Goal: Task Accomplishment & Management: Complete application form

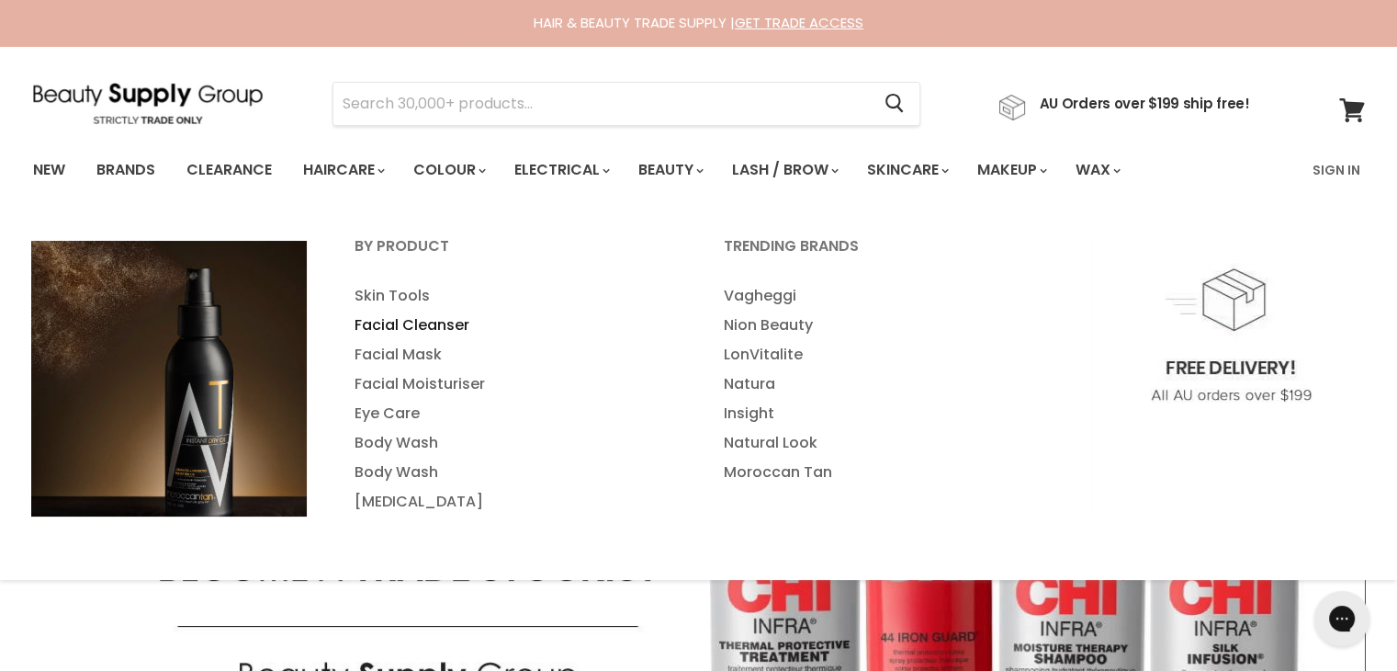
click at [430, 335] on link "Facial Cleanser" at bounding box center [515, 324] width 366 height 29
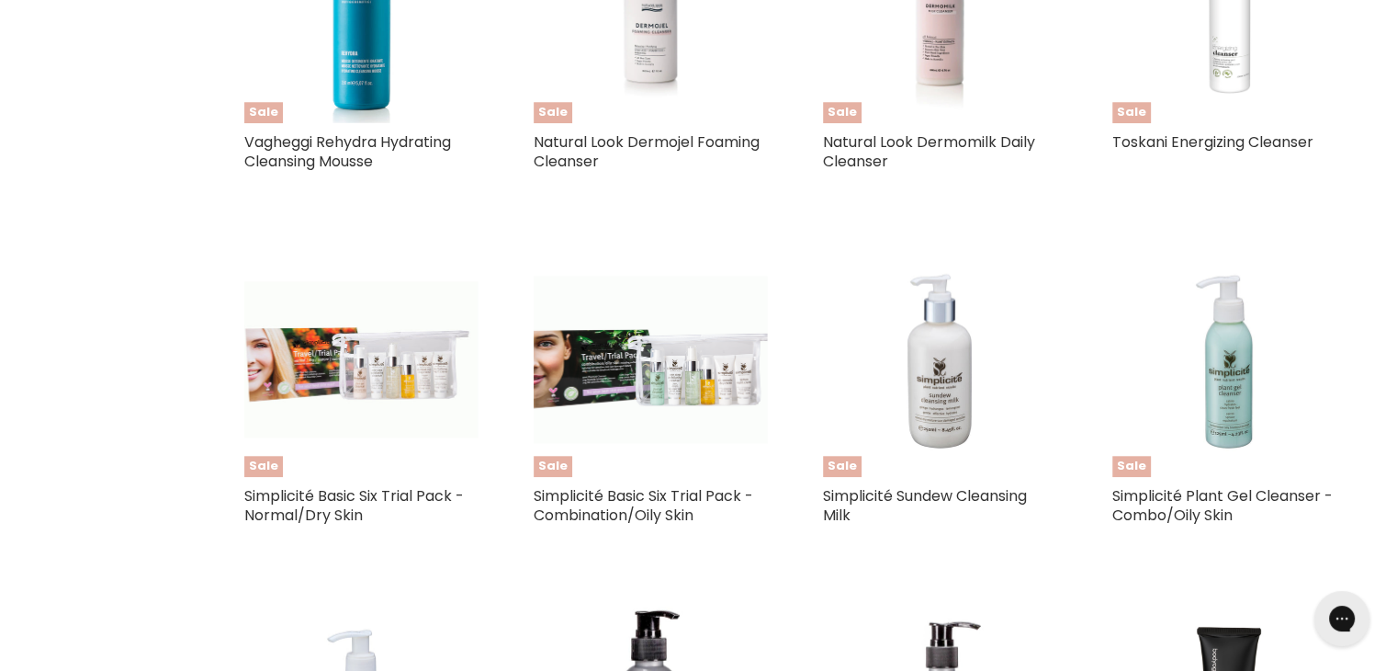
scroll to position [1682, 0]
click at [364, 496] on link "Simplicité Basic Six Trial Pack - Normal/Dry Skin" at bounding box center [354, 504] width 220 height 40
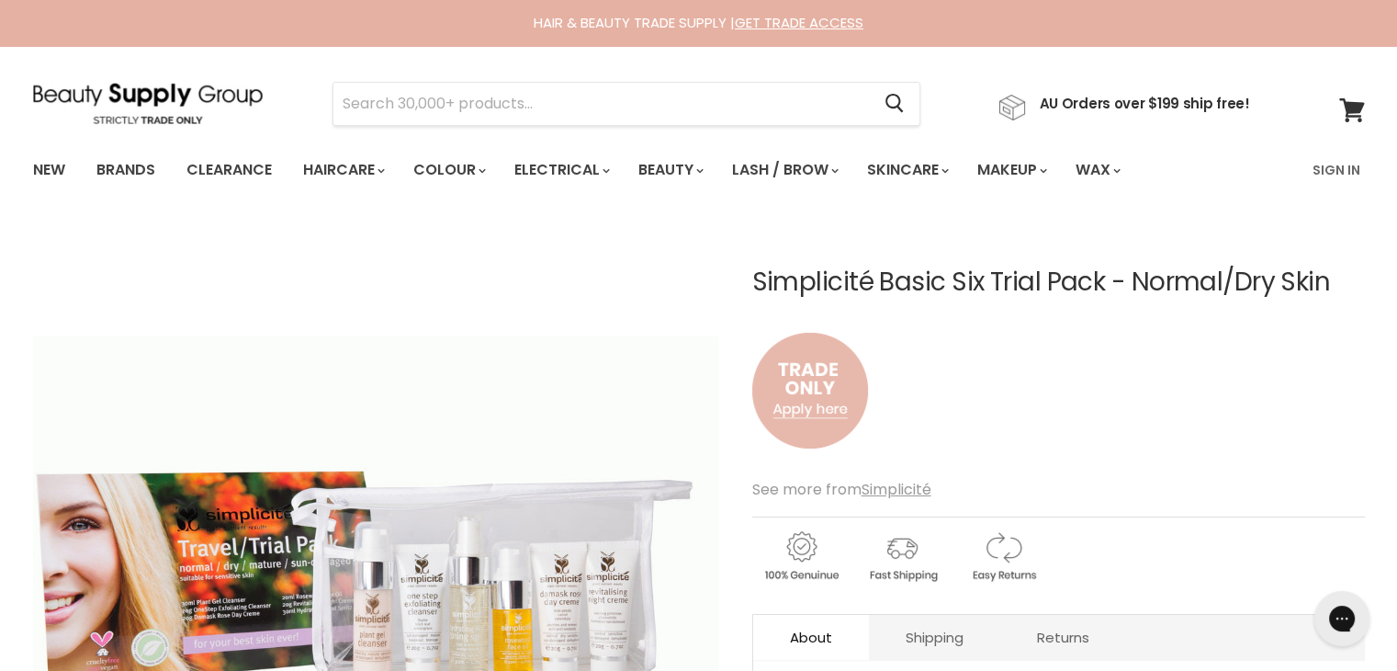
click at [785, 405] on img "Main content" at bounding box center [810, 390] width 116 height 152
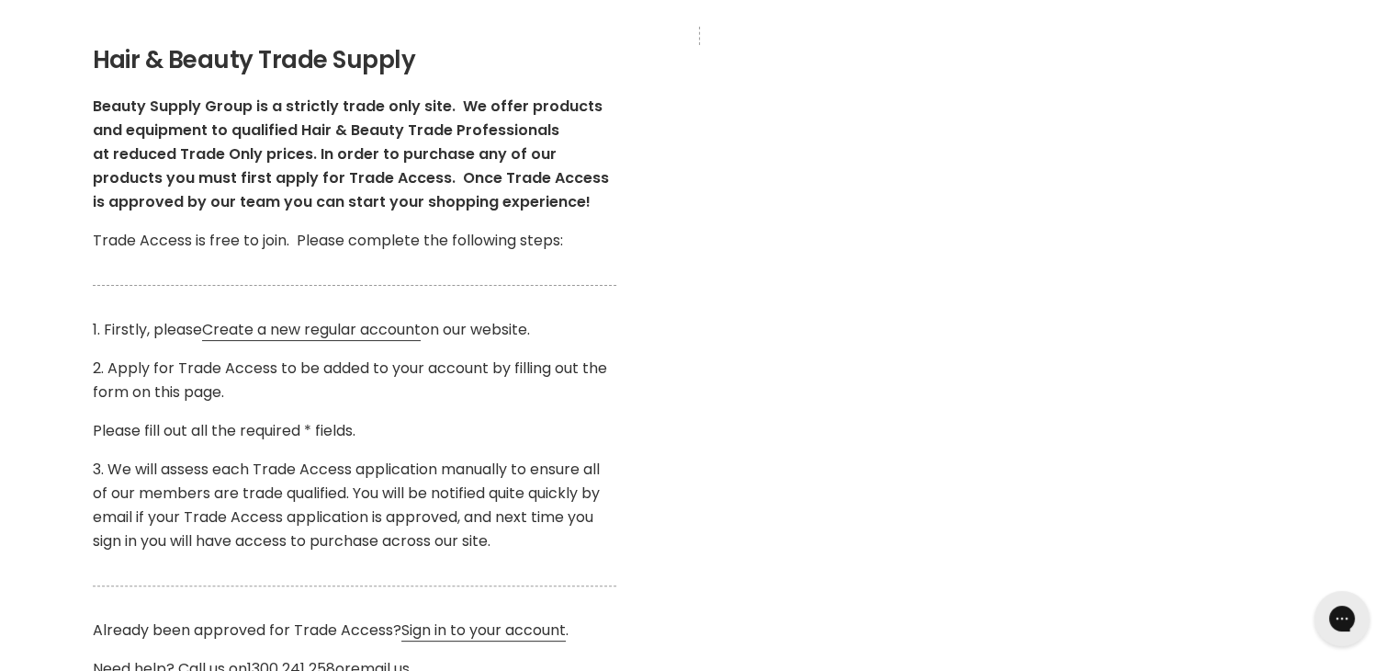
scroll to position [333, 0]
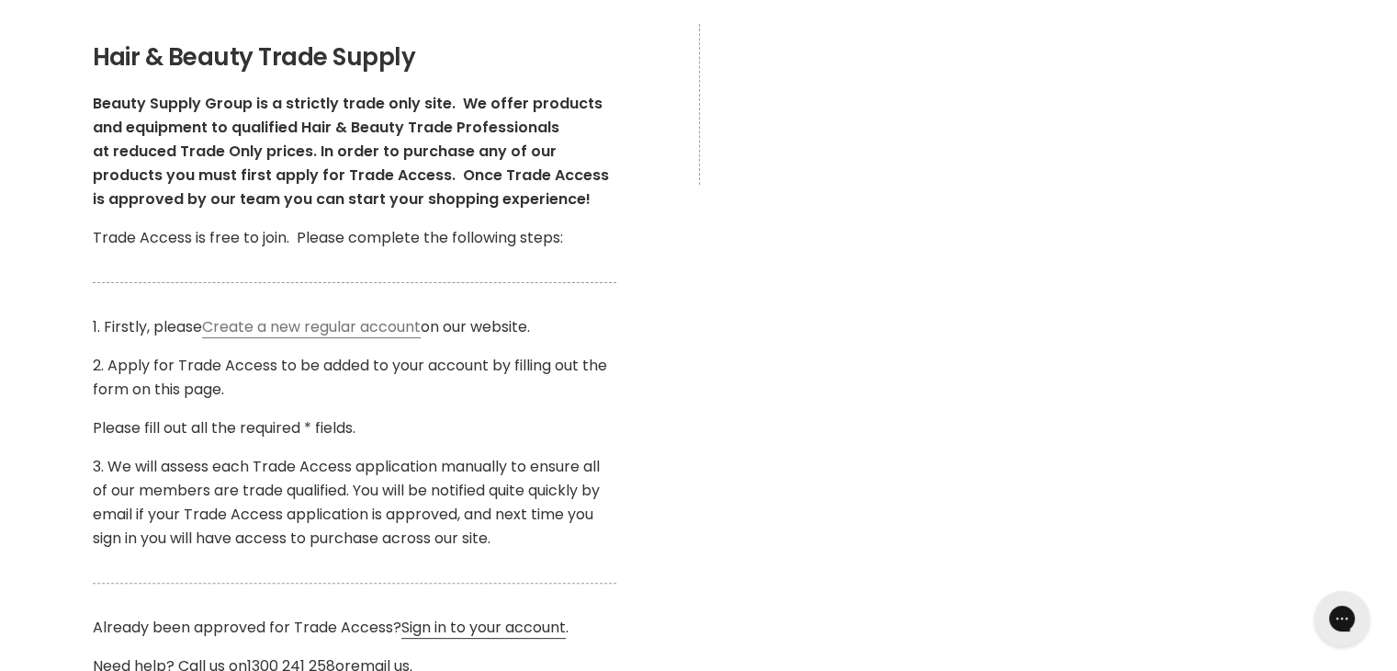
click at [392, 321] on link "Create a new regular account" at bounding box center [311, 327] width 219 height 22
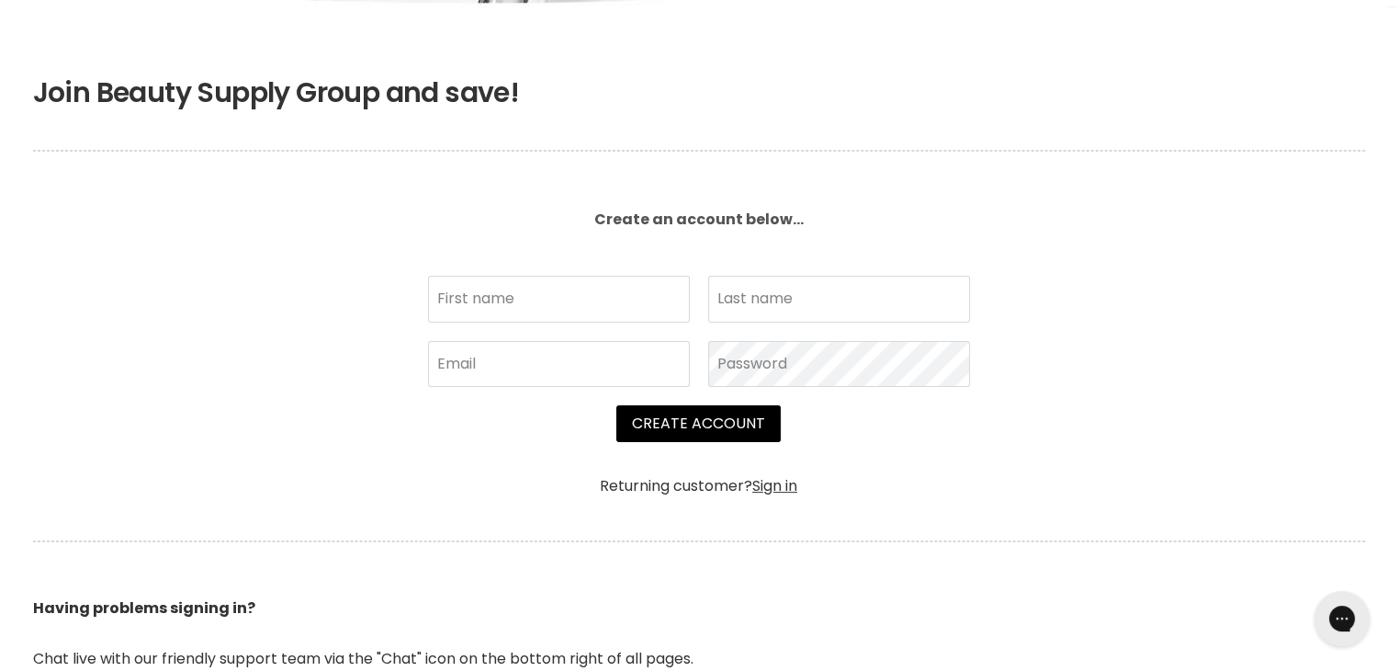
scroll to position [312, 0]
click at [560, 300] on input "First name" at bounding box center [559, 299] width 262 height 46
type input "Tylah"
type input "Williams"
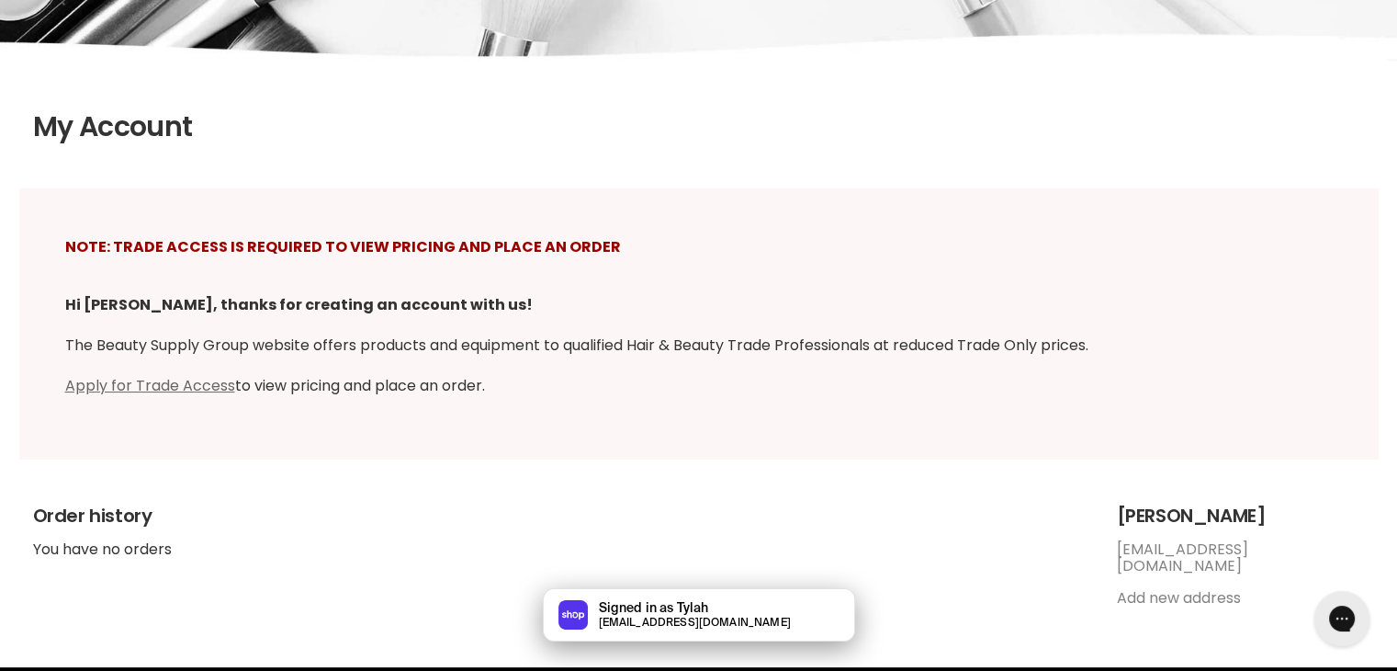
scroll to position [287, 0]
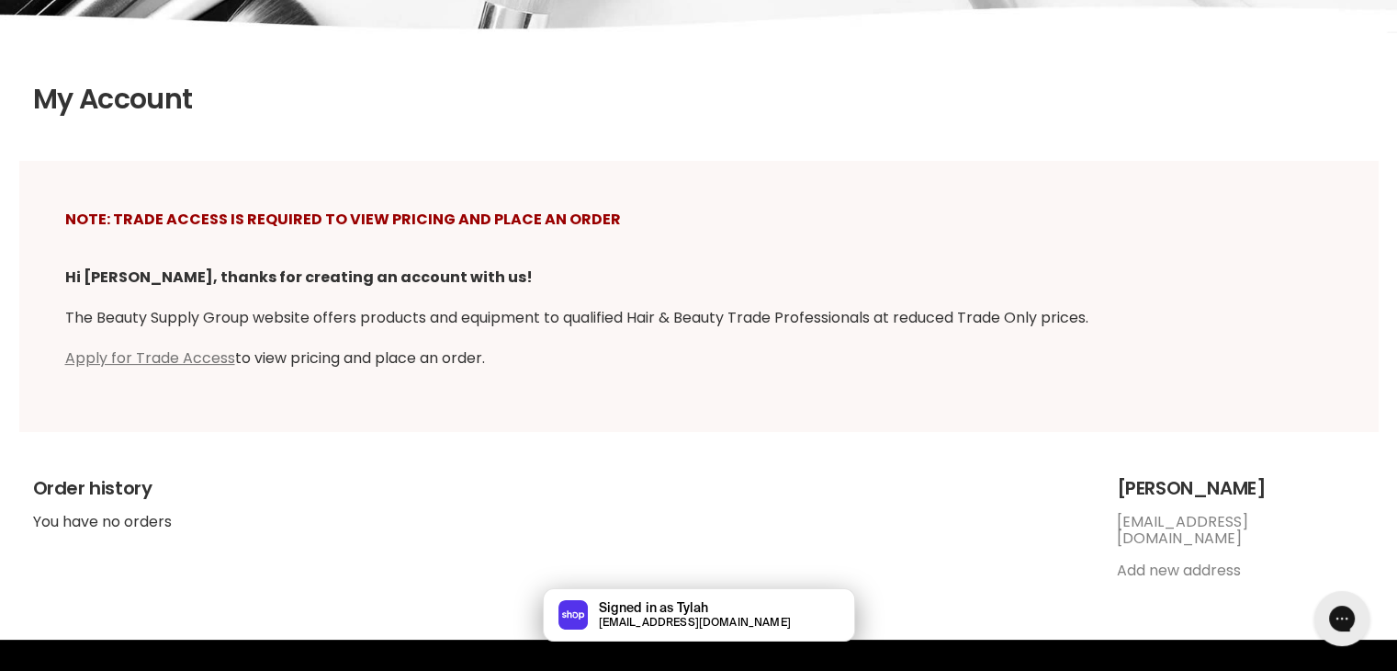
click at [201, 357] on link "Apply for Trade Access" at bounding box center [150, 357] width 170 height 21
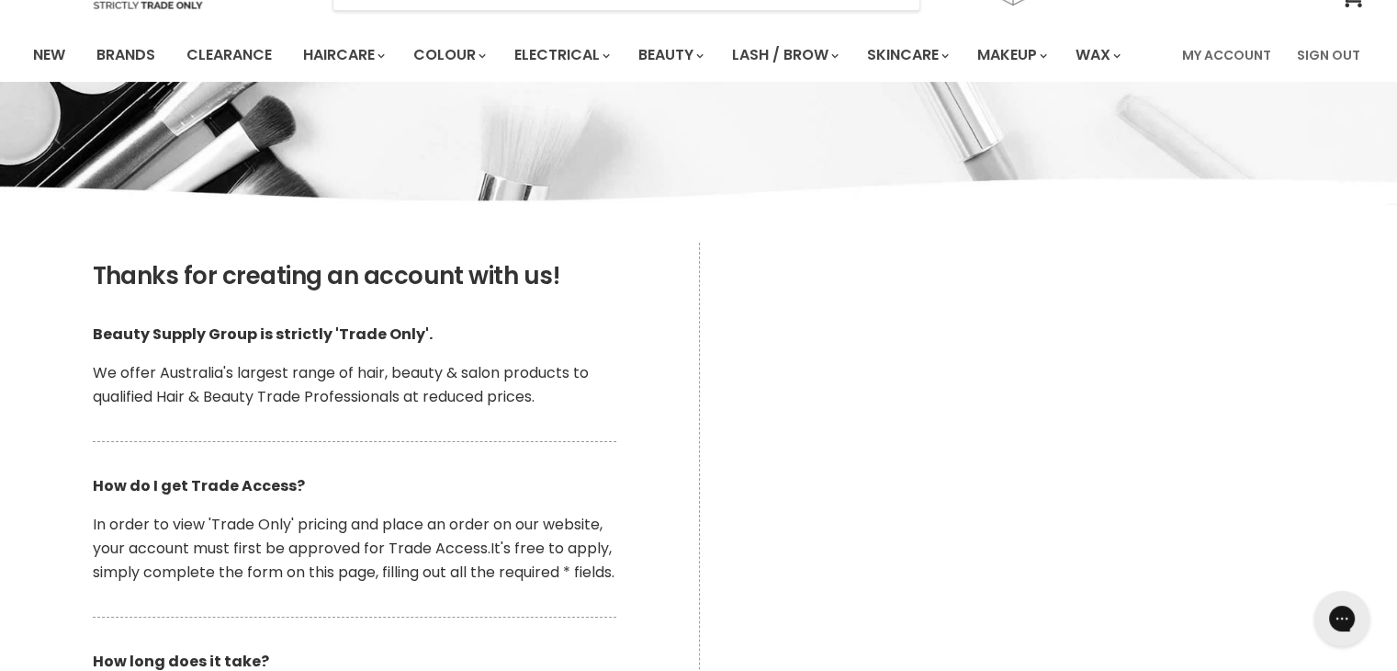
scroll to position [114, 0]
